Goal: Transaction & Acquisition: Purchase product/service

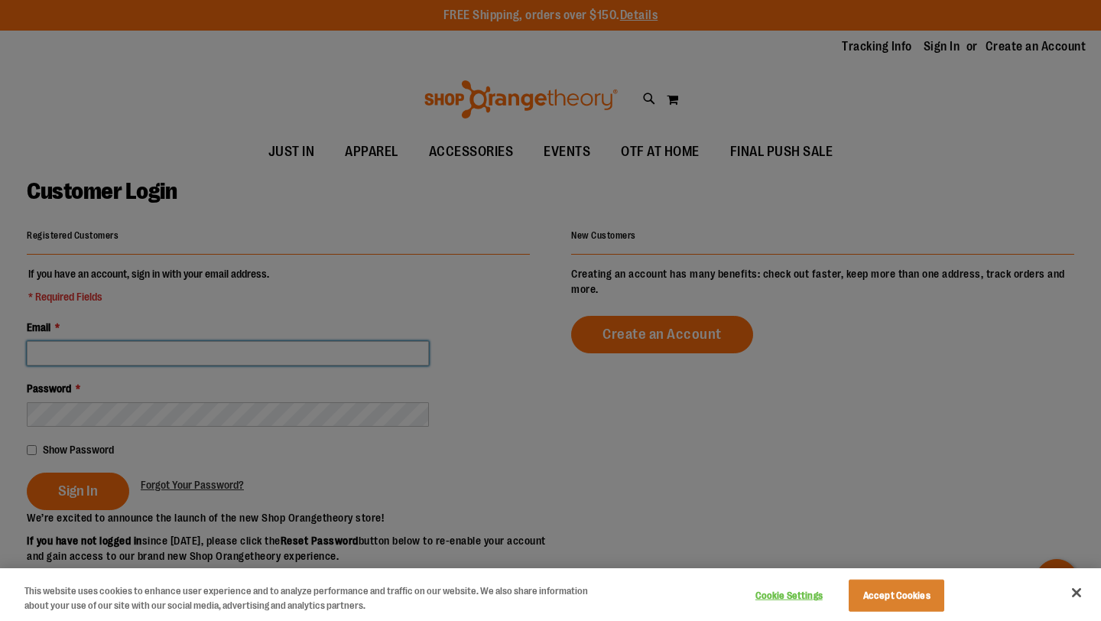
type input "**********"
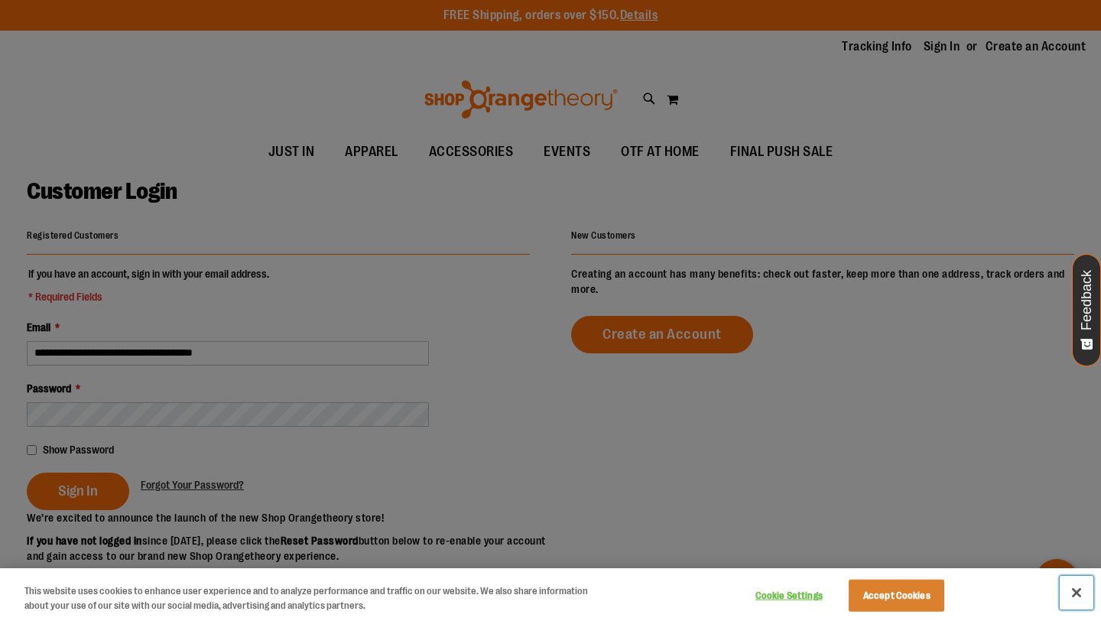
click at [1068, 594] on button "Close" at bounding box center [1076, 593] width 34 height 34
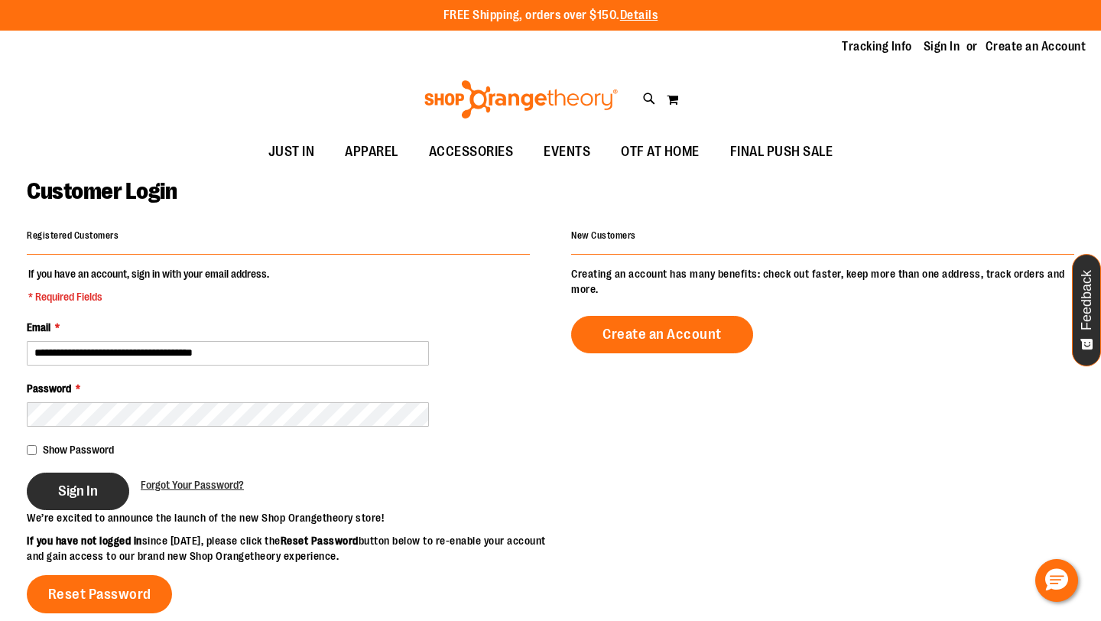
click at [96, 485] on span "Sign In" at bounding box center [78, 490] width 40 height 17
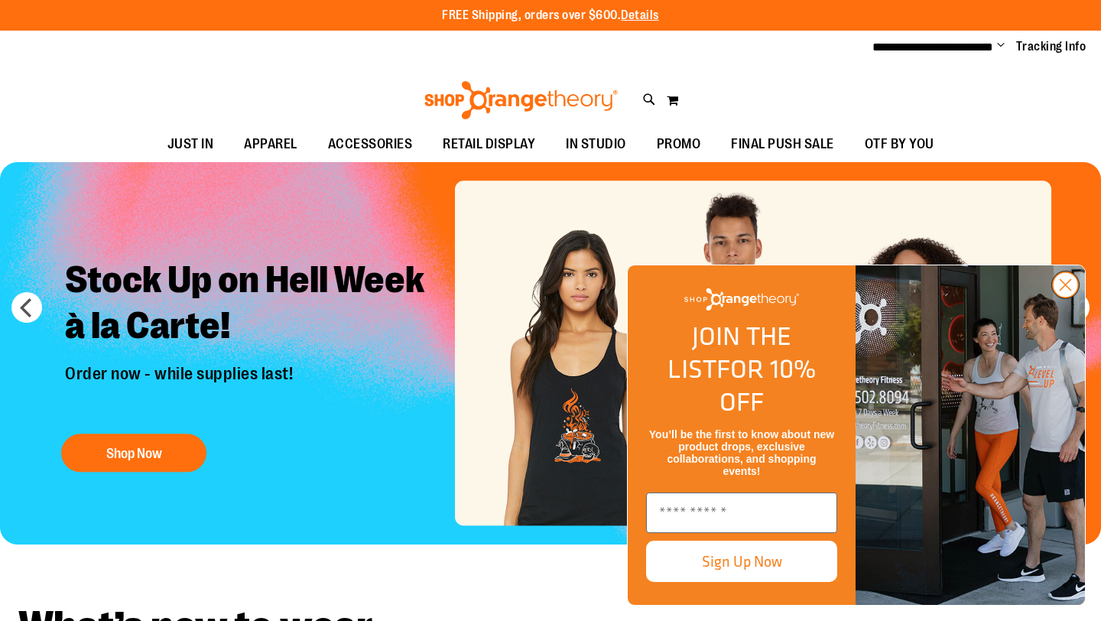
click at [1071, 297] on circle "Close dialog" at bounding box center [1064, 284] width 25 height 25
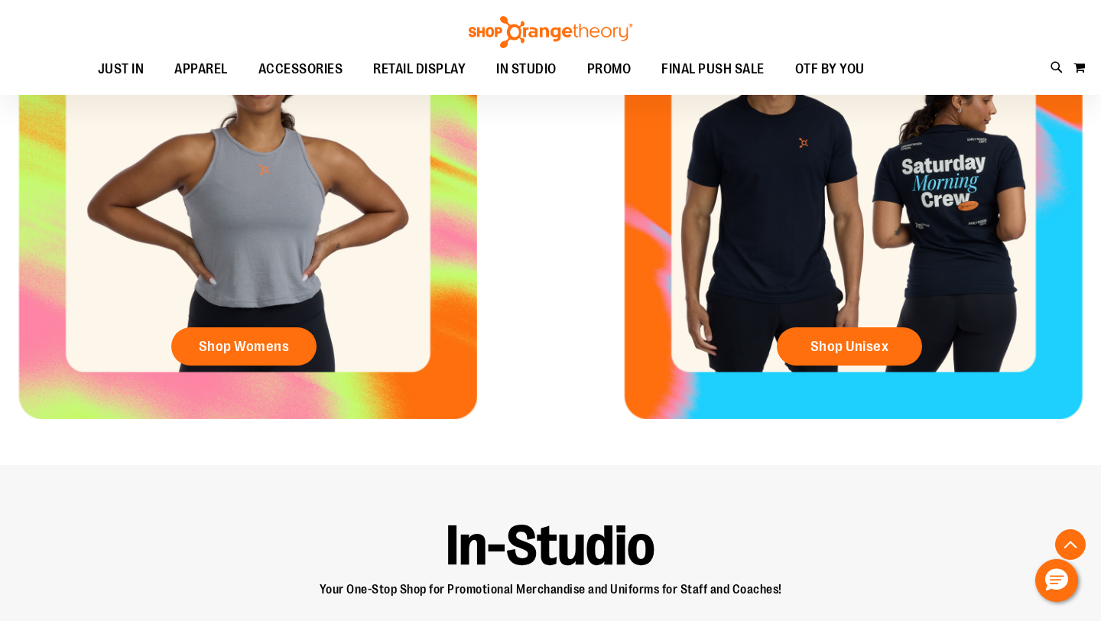
scroll to position [715, 0]
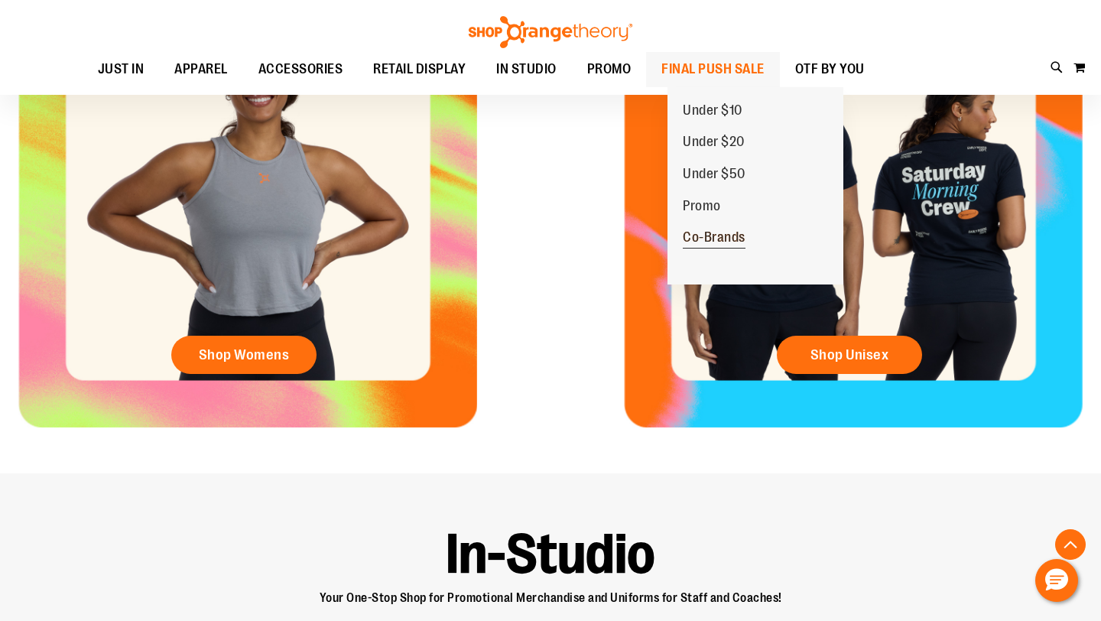
click at [693, 231] on span "Co-Brands" at bounding box center [714, 238] width 63 height 19
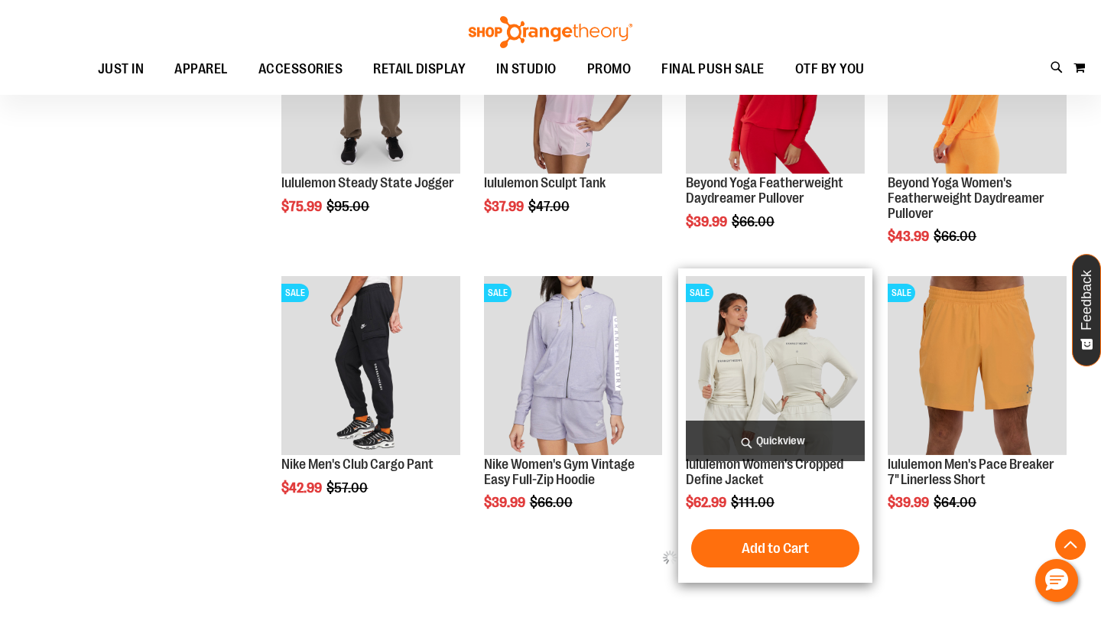
scroll to position [430, 0]
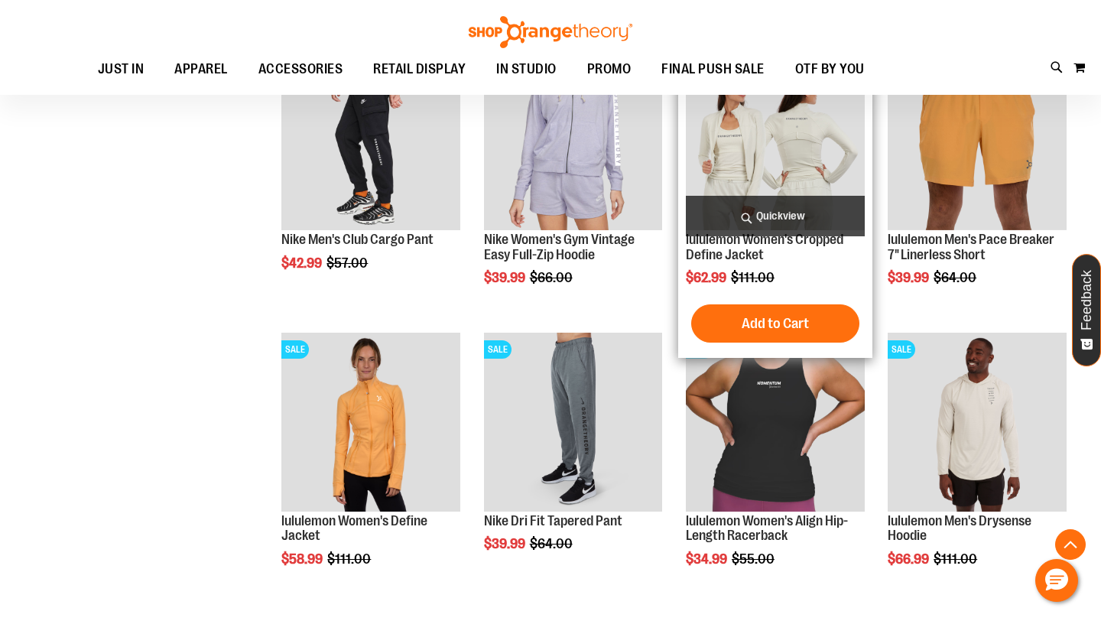
scroll to position [634, 0]
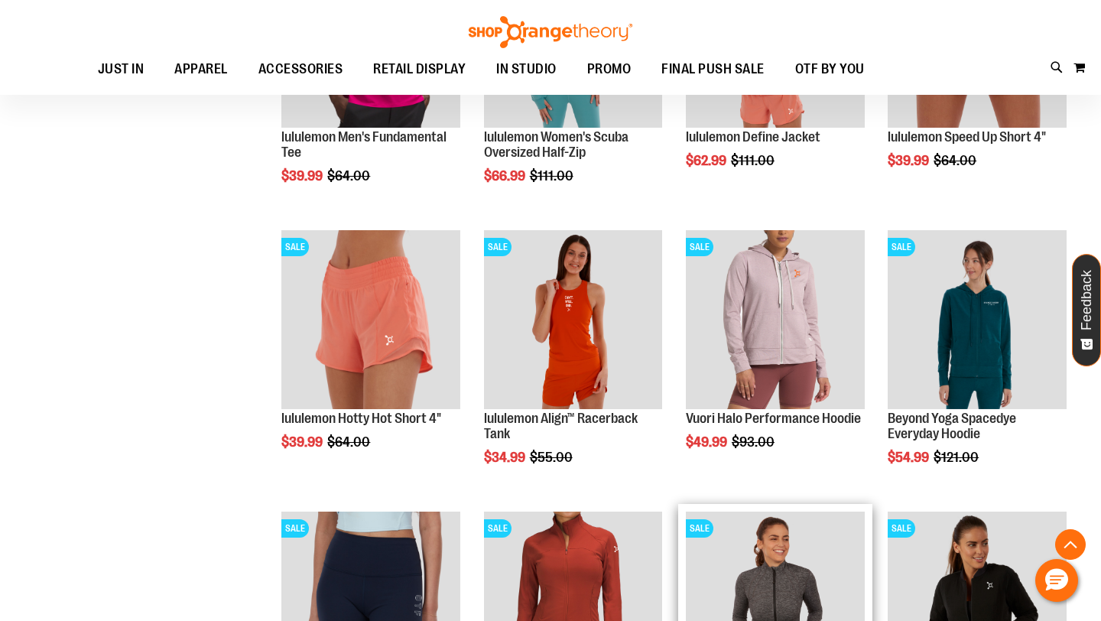
scroll to position [1315, 0]
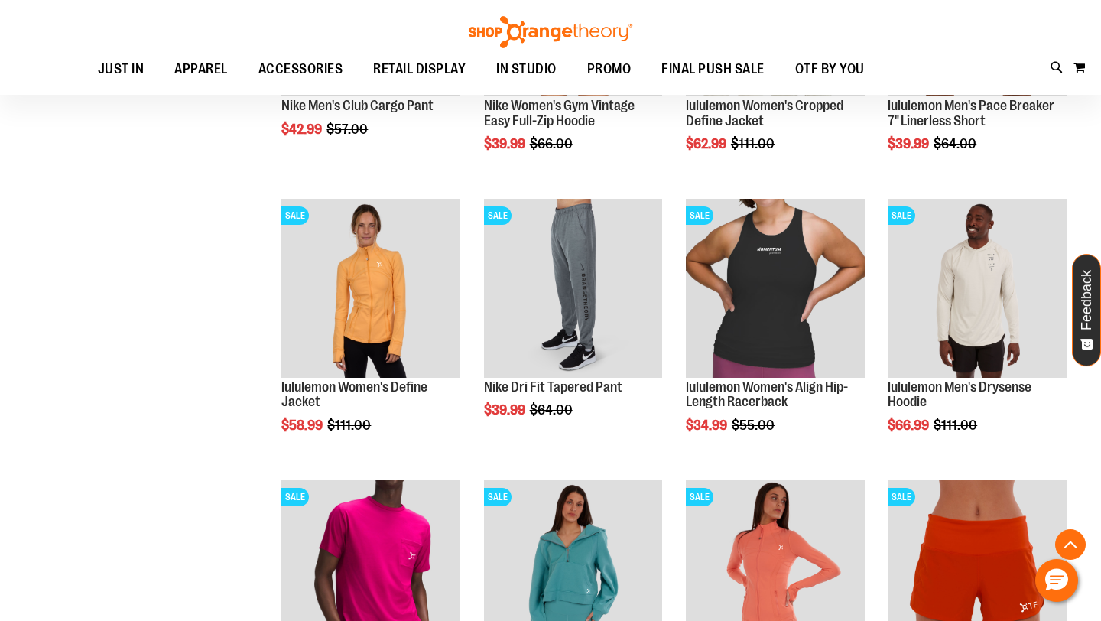
scroll to position [761, 0]
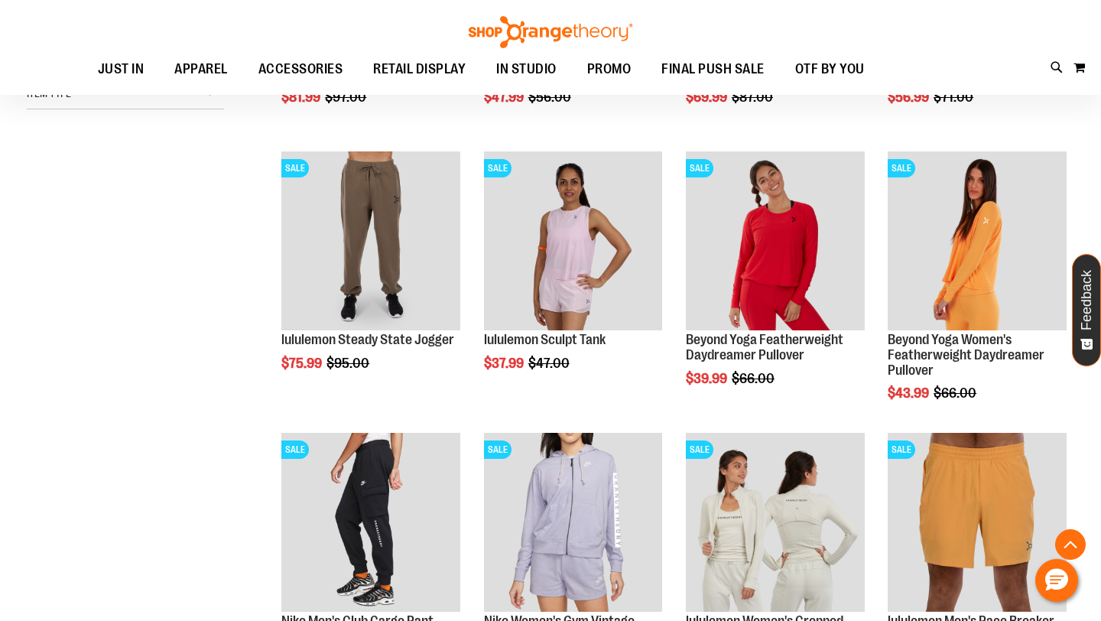
scroll to position [270, 0]
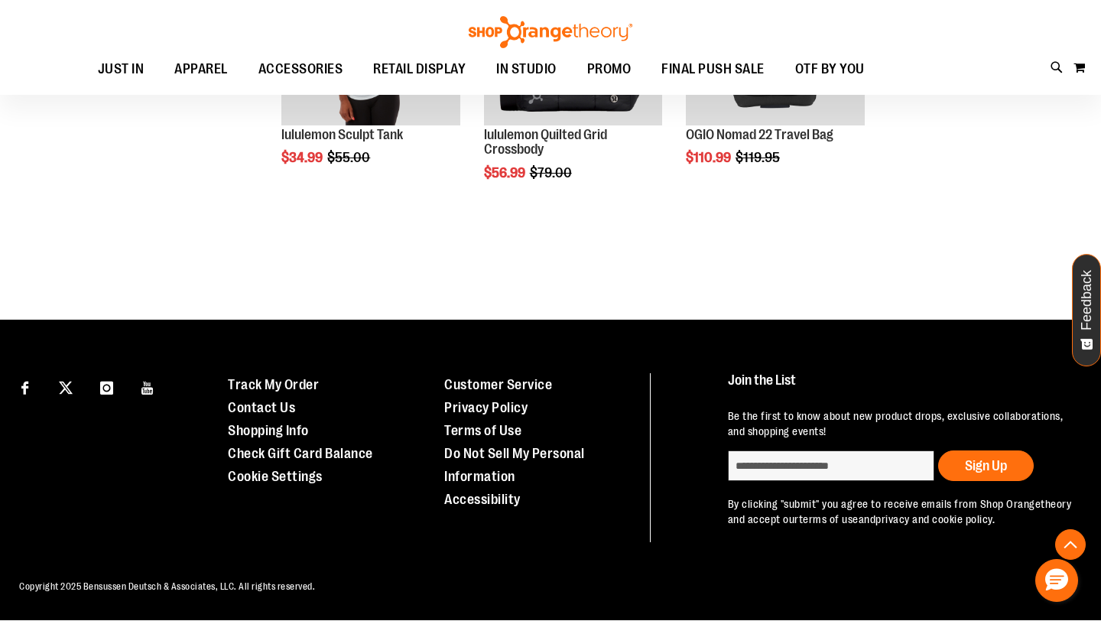
scroll to position [1408, 0]
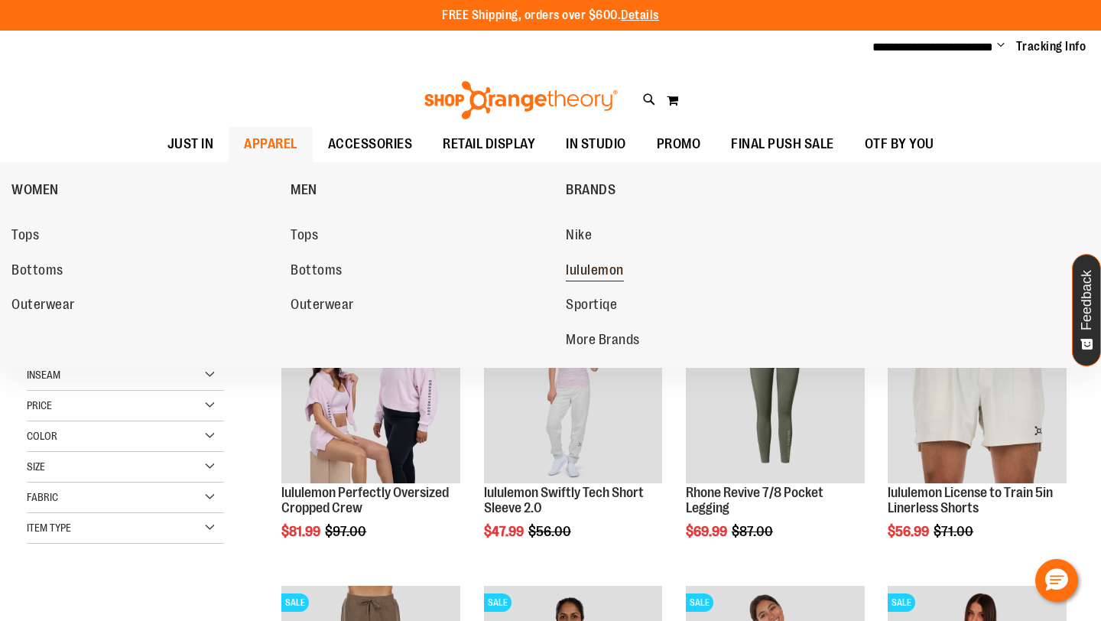
click at [602, 263] on link "lululemon" at bounding box center [698, 271] width 264 height 28
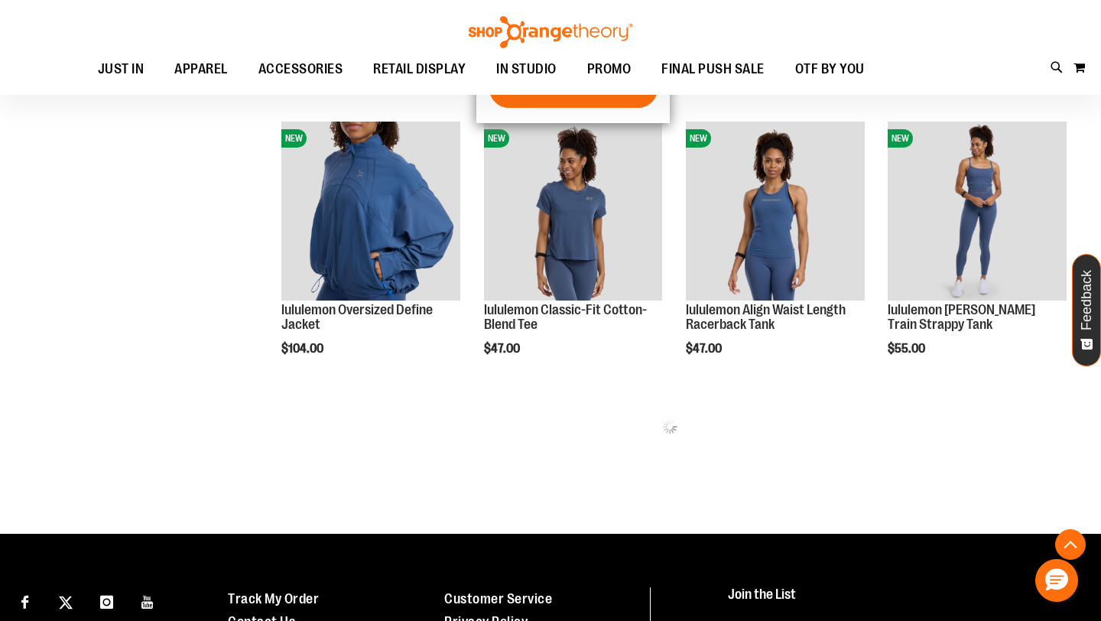
scroll to position [665, 0]
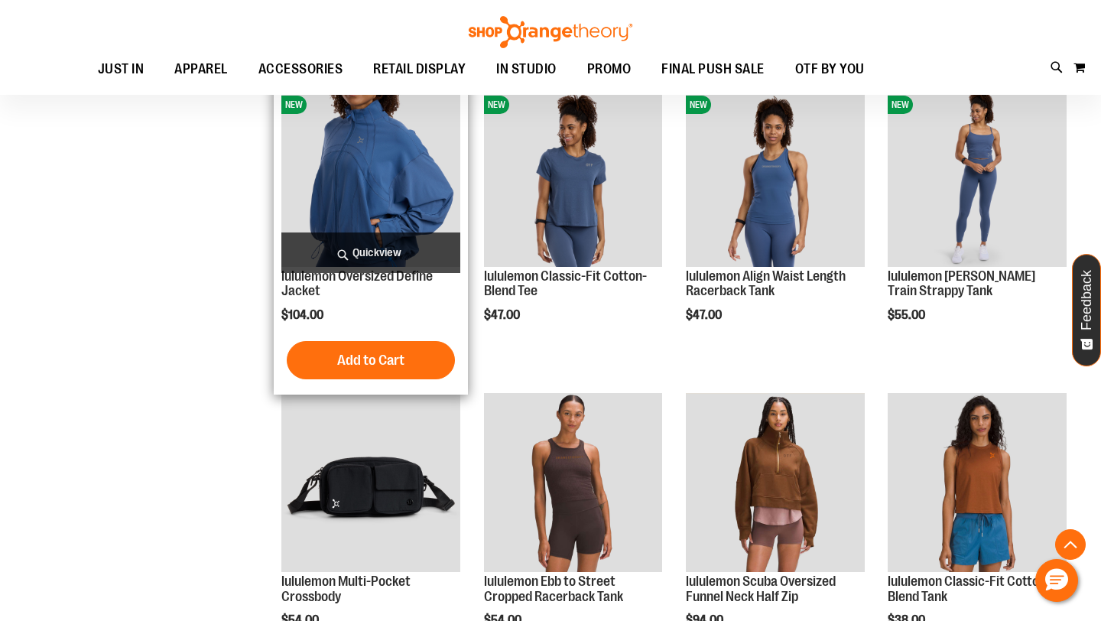
click at [404, 197] on img "product" at bounding box center [370, 177] width 179 height 179
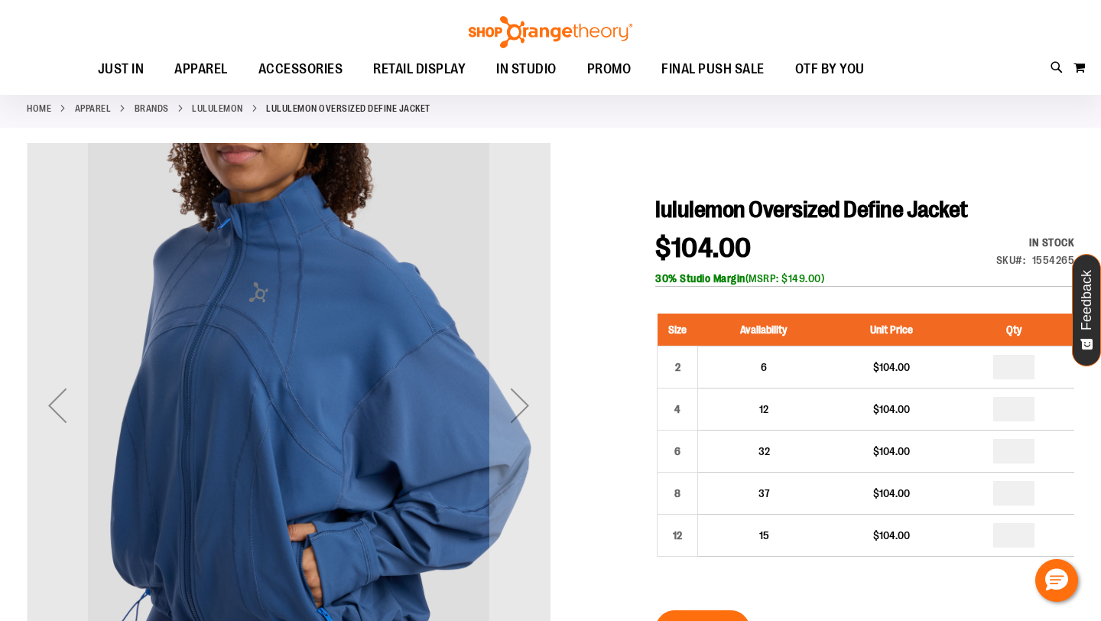
scroll to position [70, 0]
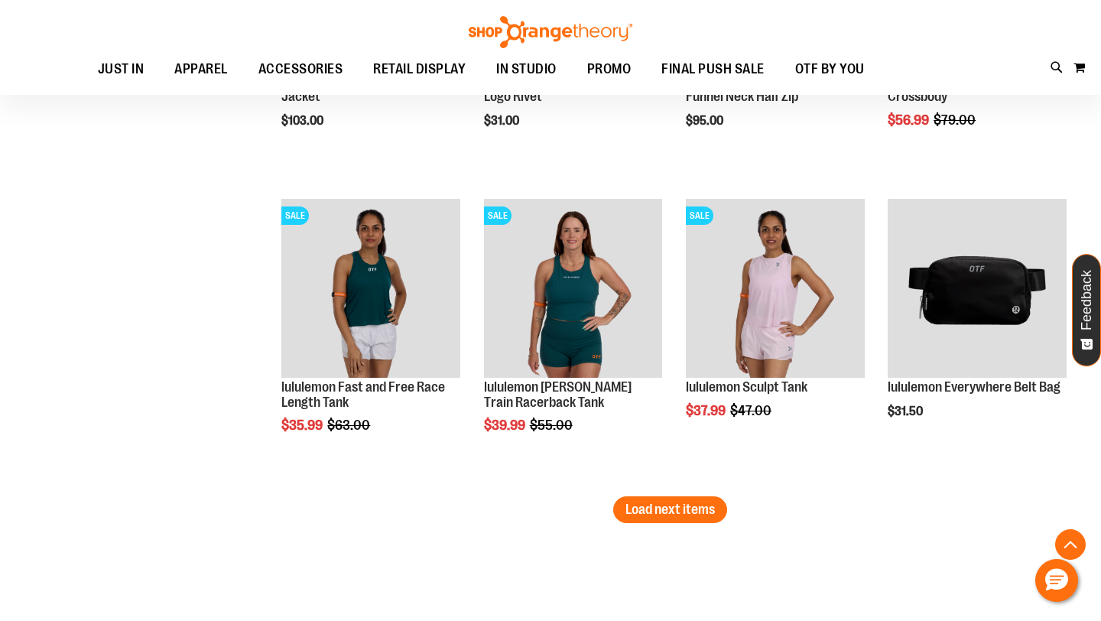
scroll to position [2424, 0]
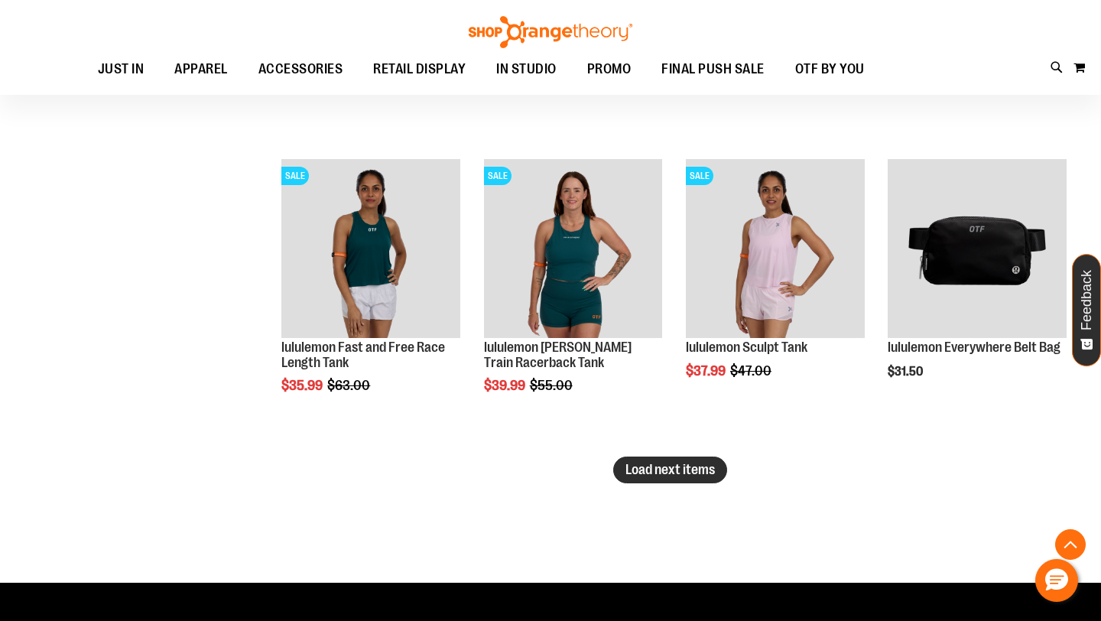
click at [694, 471] on span "Load next items" at bounding box center [669, 469] width 89 height 15
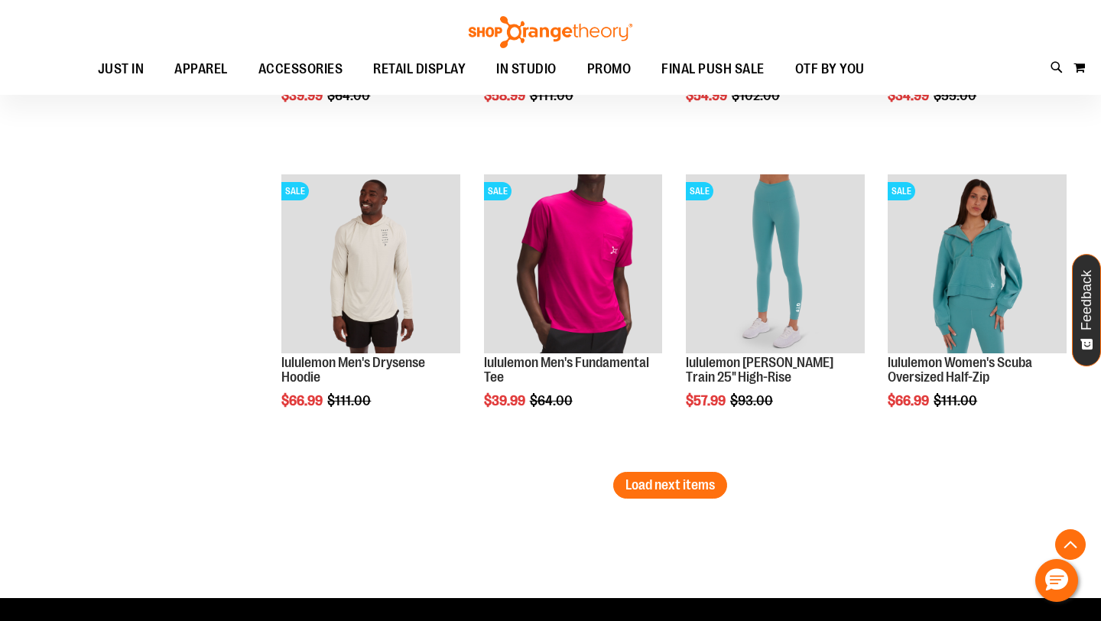
scroll to position [3344, 0]
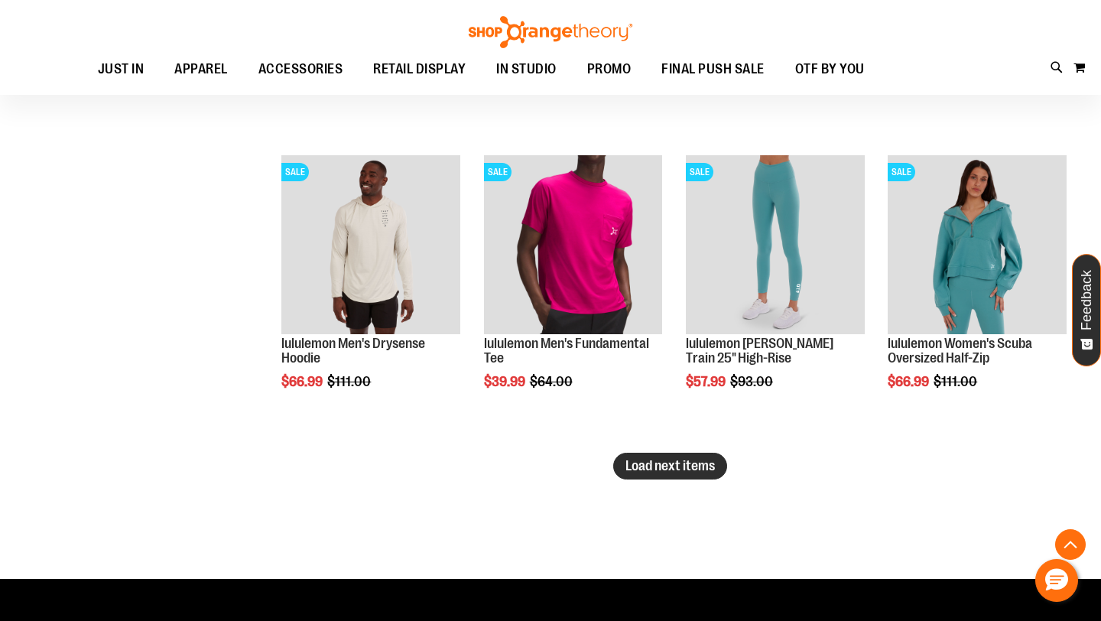
click at [634, 471] on span "Load next items" at bounding box center [669, 465] width 89 height 15
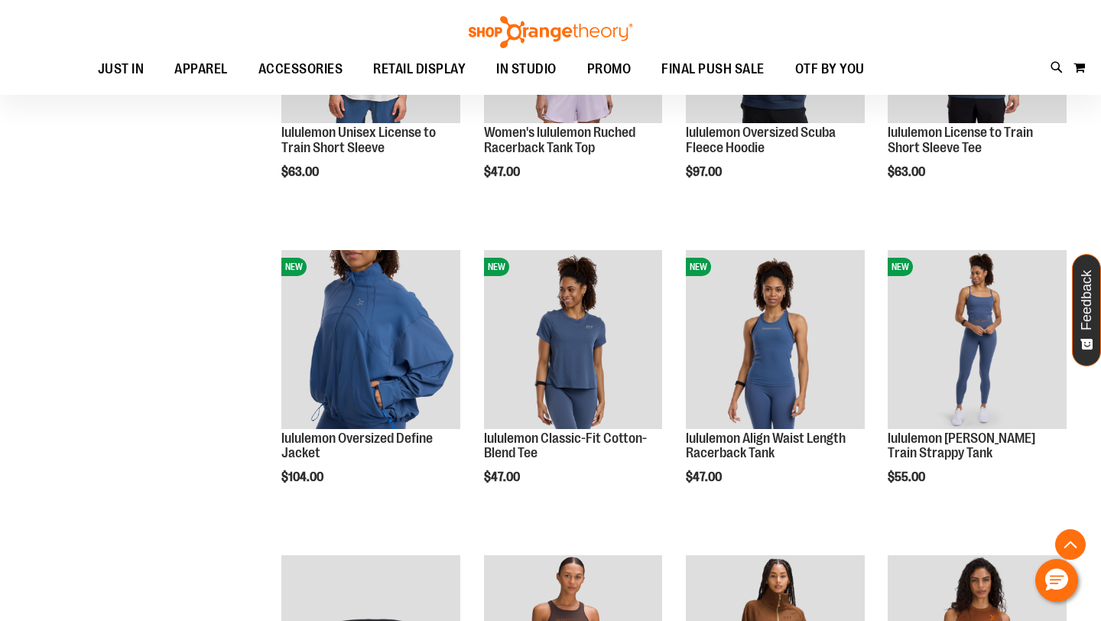
scroll to position [513, 0]
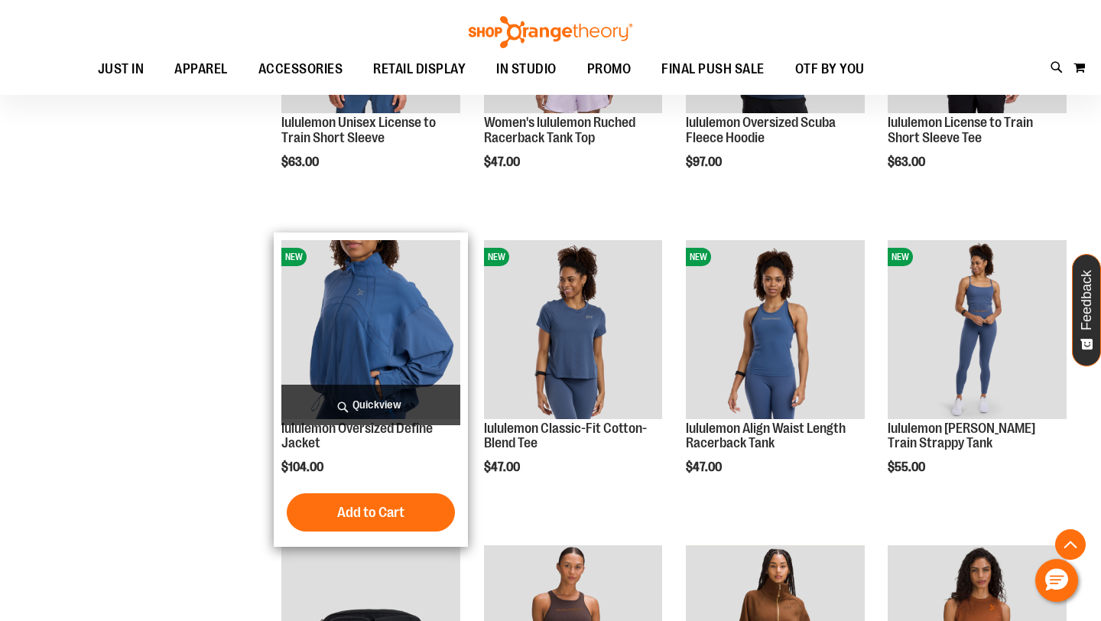
click at [365, 391] on span "Quickview" at bounding box center [370, 404] width 179 height 41
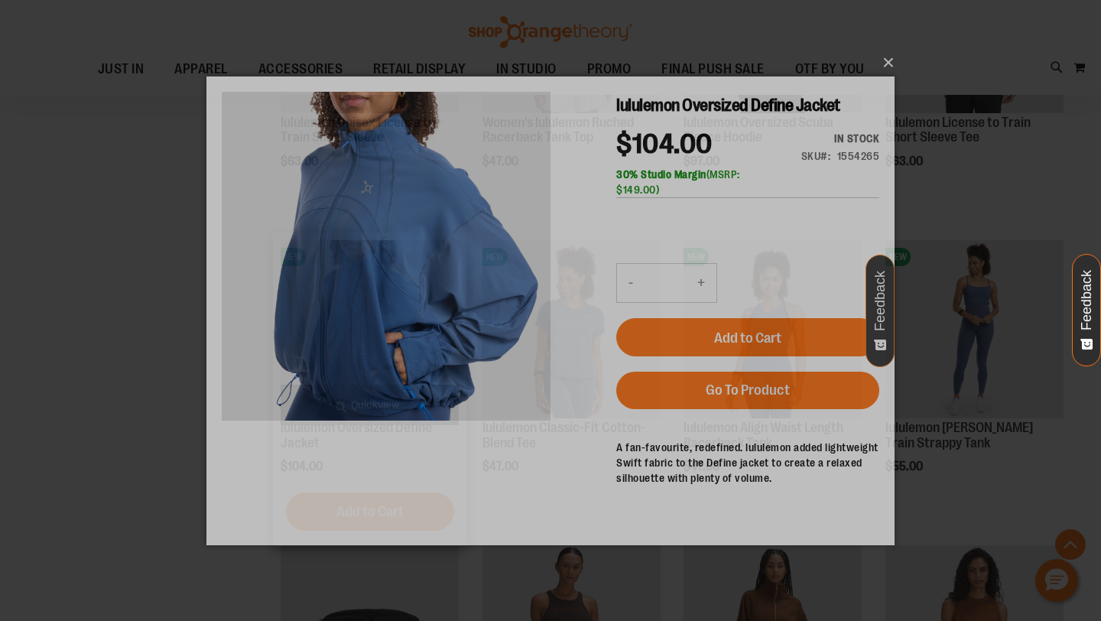
scroll to position [0, 0]
